Goal: Task Accomplishment & Management: Use online tool/utility

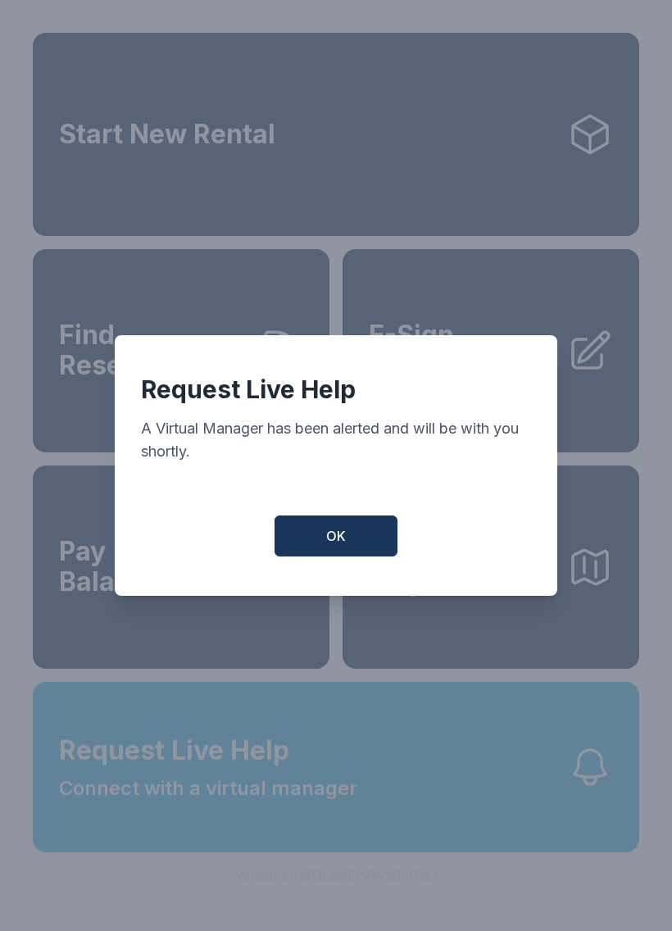
click at [323, 550] on button "OK" at bounding box center [336, 535] width 123 height 41
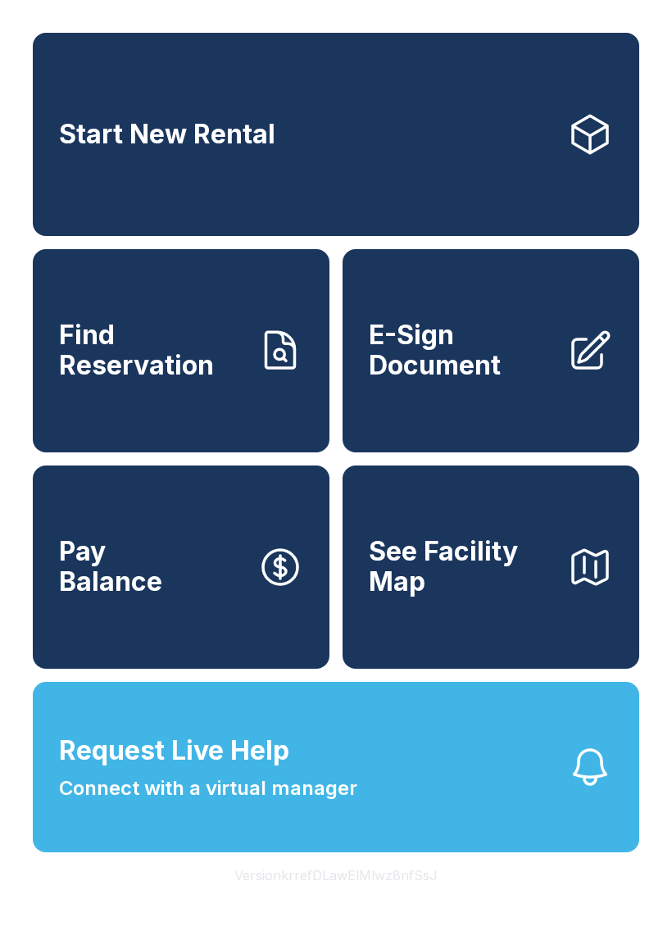
click at [293, 840] on button "Request Live Help Connect with a virtual manager" at bounding box center [336, 767] width 606 height 170
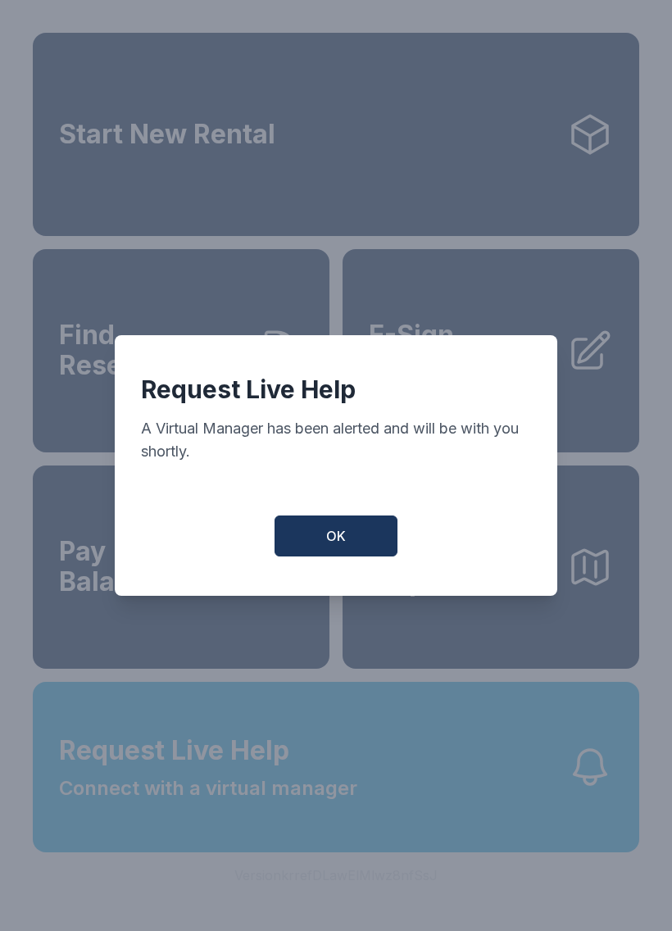
click at [353, 536] on button "OK" at bounding box center [336, 535] width 123 height 41
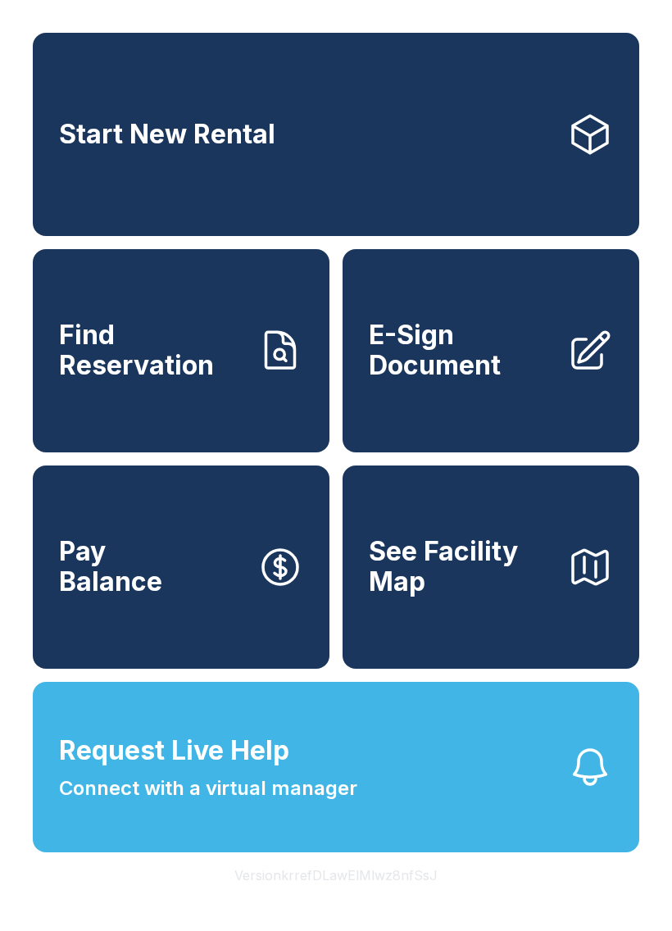
click at [513, 901] on div "Start New Rental Find Reservation E-Sign Document Pay Balance See Facility Map …" at bounding box center [336, 465] width 672 height 931
click at [194, 626] on button "Pay Balance" at bounding box center [181, 566] width 297 height 203
click at [275, 770] on span "Request Live Help" at bounding box center [174, 750] width 230 height 39
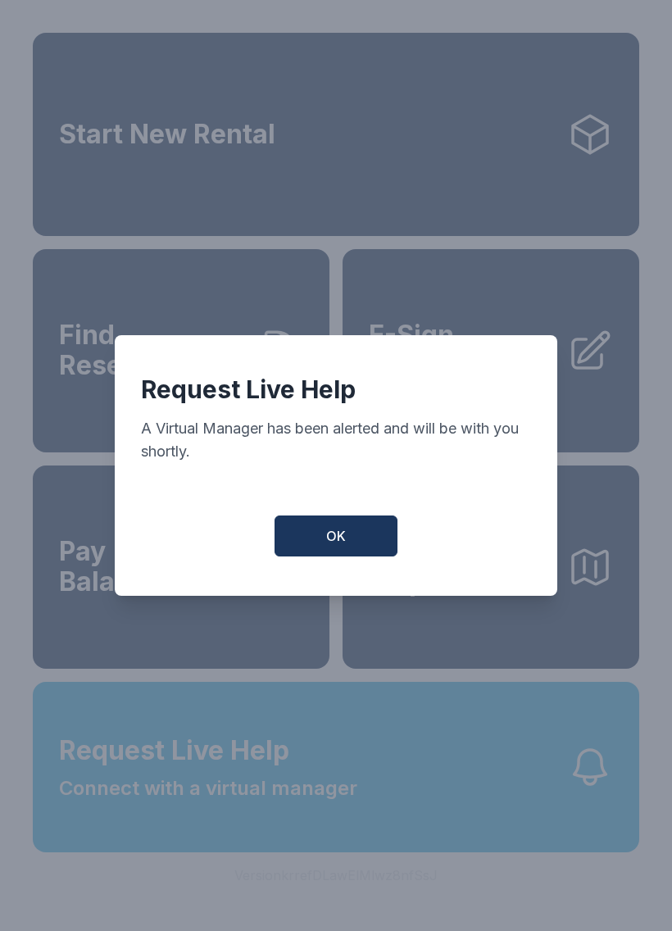
click at [381, 544] on button "OK" at bounding box center [336, 535] width 123 height 41
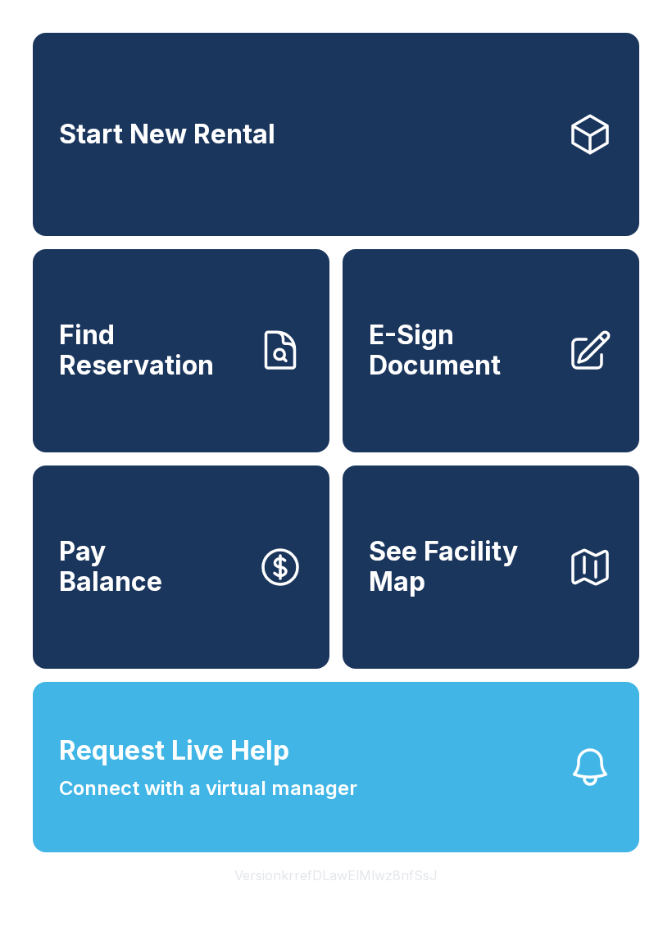
click at [304, 803] on span "Connect with a virtual manager" at bounding box center [208, 789] width 298 height 30
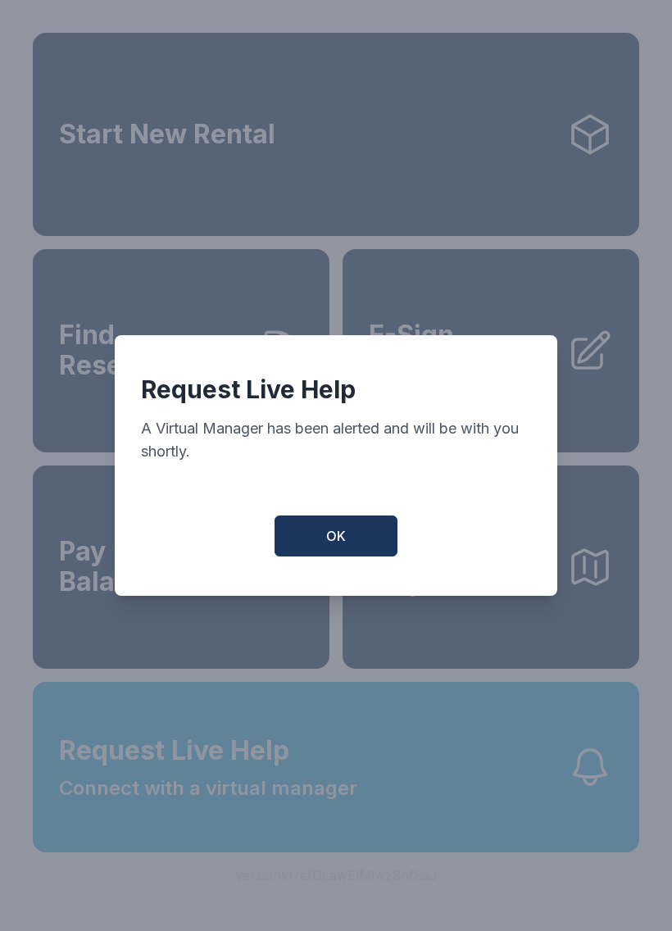
click at [331, 536] on span "OK" at bounding box center [336, 536] width 20 height 20
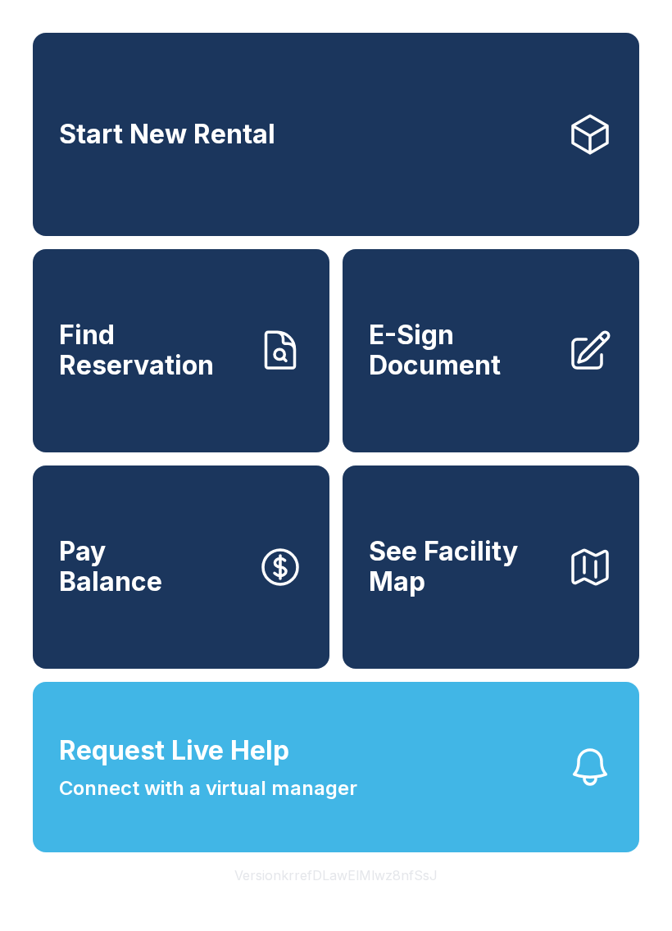
click at [305, 803] on span "Connect with a virtual manager" at bounding box center [208, 789] width 298 height 30
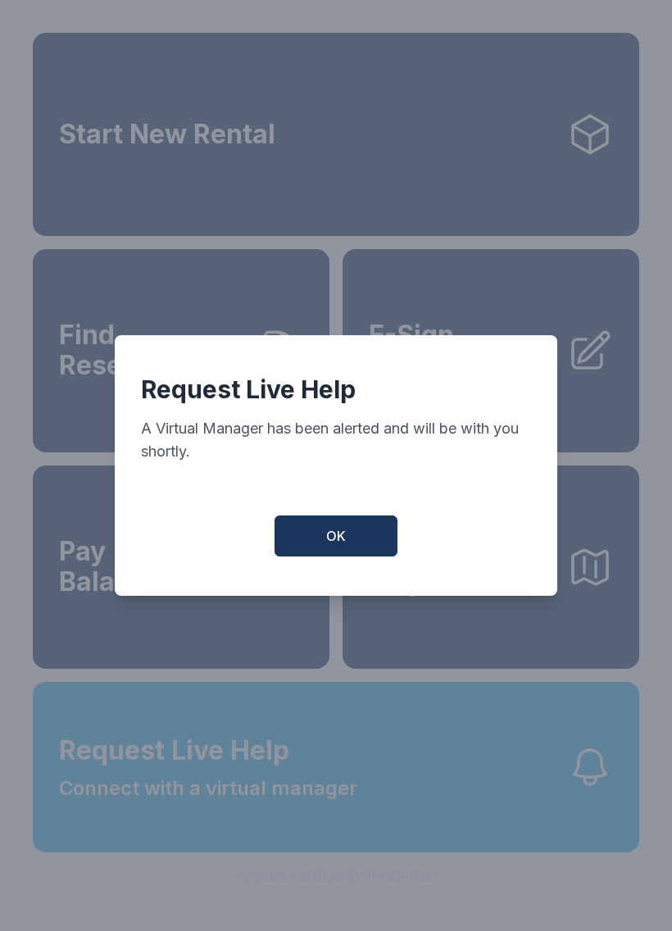
click at [306, 556] on button "OK" at bounding box center [336, 535] width 123 height 41
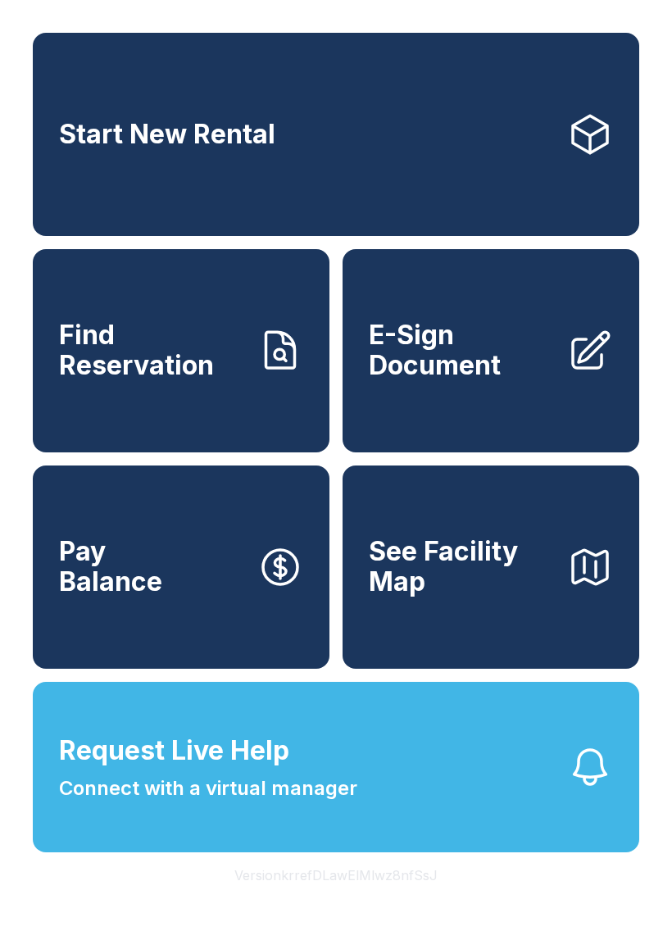
click at [155, 770] on span "Request Live Help" at bounding box center [174, 750] width 230 height 39
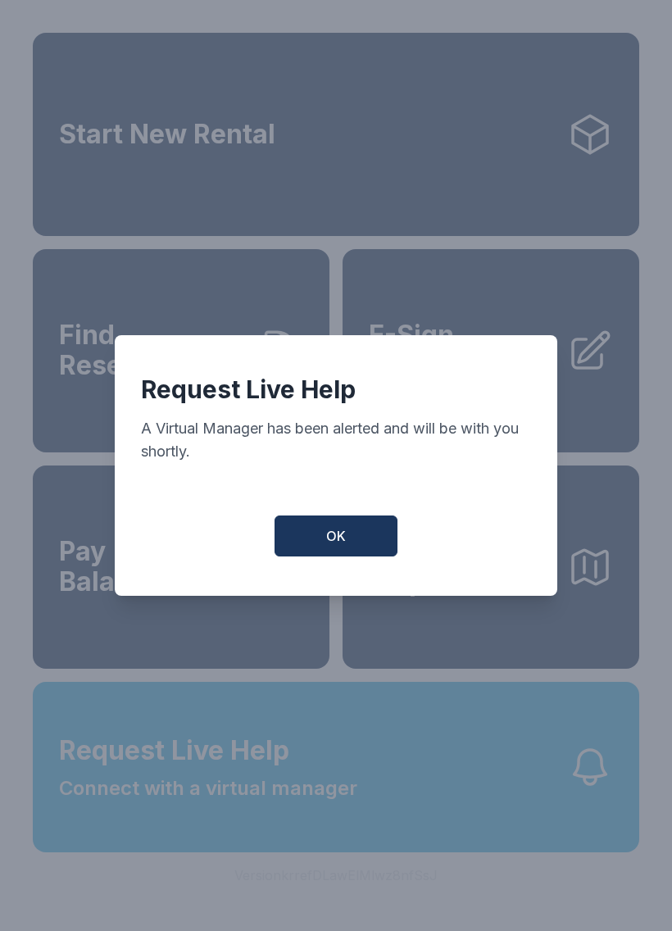
click at [339, 543] on span "OK" at bounding box center [336, 536] width 20 height 20
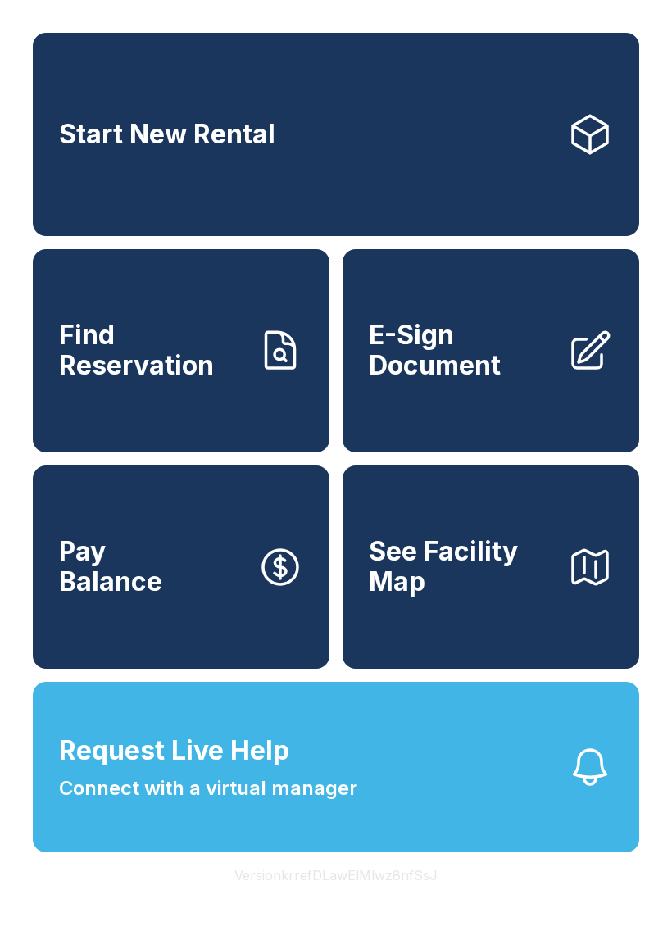
click at [137, 843] on button "Request Live Help Connect with a virtual manager" at bounding box center [336, 767] width 606 height 170
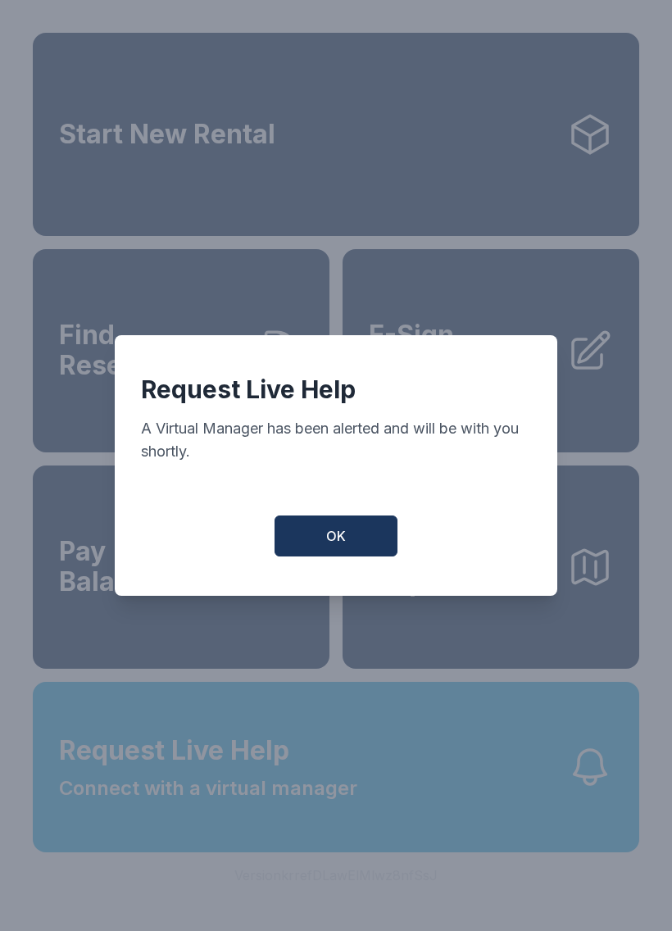
click at [359, 546] on button "OK" at bounding box center [336, 535] width 123 height 41
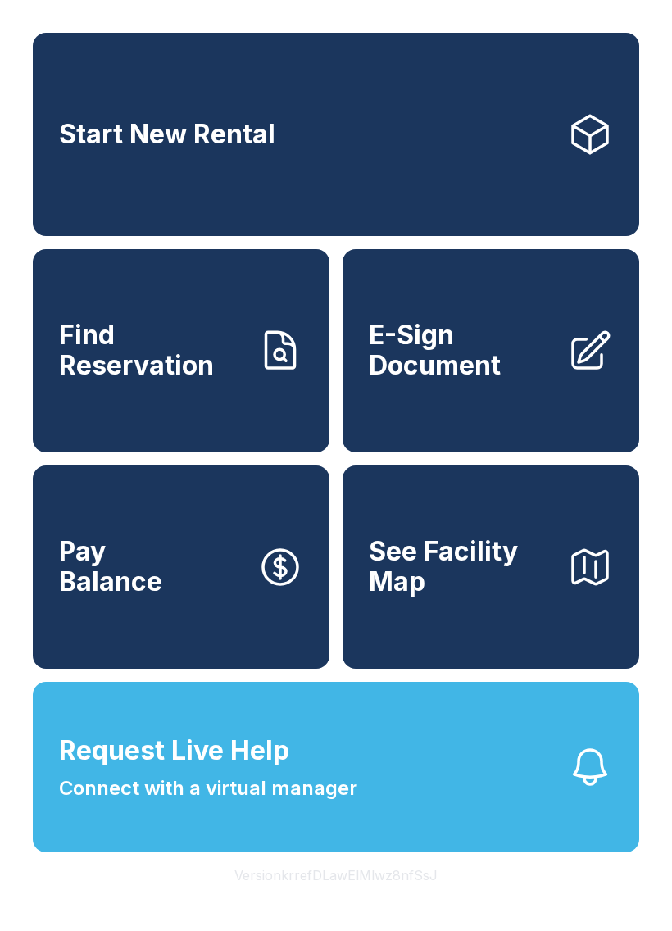
click at [280, 803] on span "Connect with a virtual manager" at bounding box center [208, 789] width 298 height 30
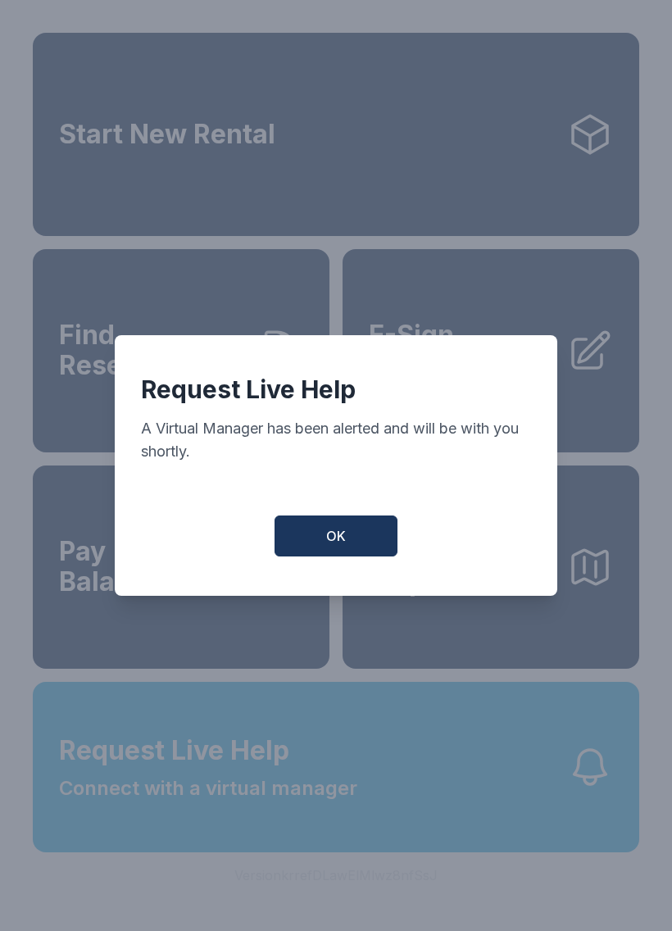
click at [347, 524] on button "OK" at bounding box center [336, 535] width 123 height 41
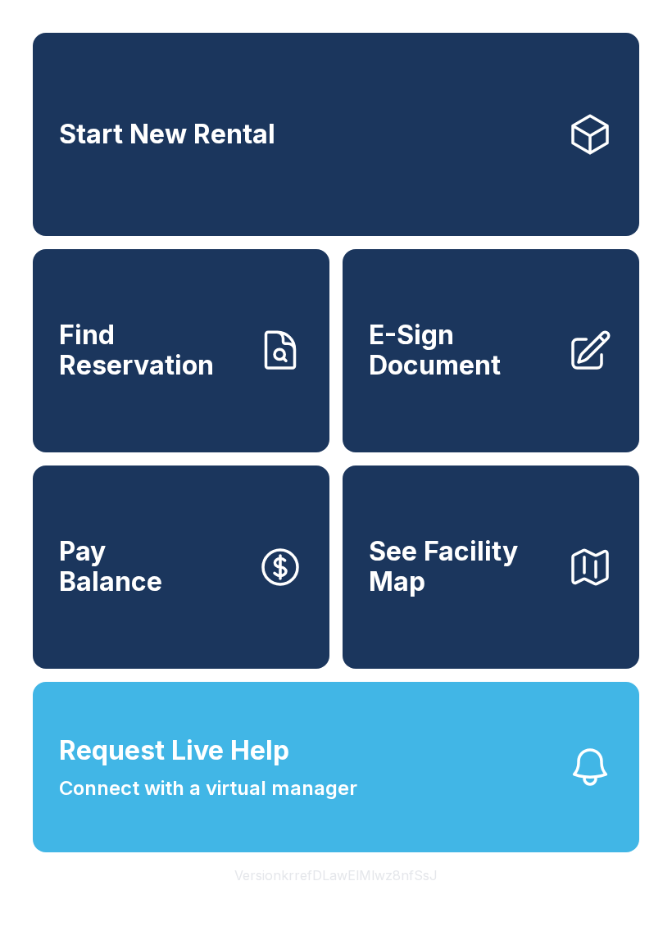
click at [46, 930] on div "Start New Rental Find Reservation E-Sign Document Pay Balance See Facility Map …" at bounding box center [336, 465] width 672 height 931
